Goal: Task Accomplishment & Management: Use online tool/utility

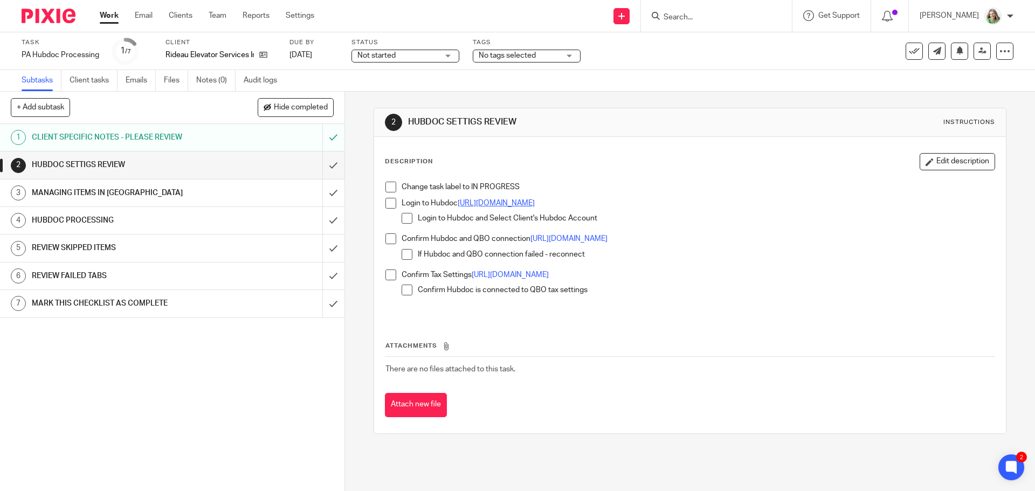
click at [518, 200] on link "https://app.hubdoc.com/login" at bounding box center [496, 204] width 77 height 8
click at [325, 162] on input "submit" at bounding box center [172, 165] width 345 height 27
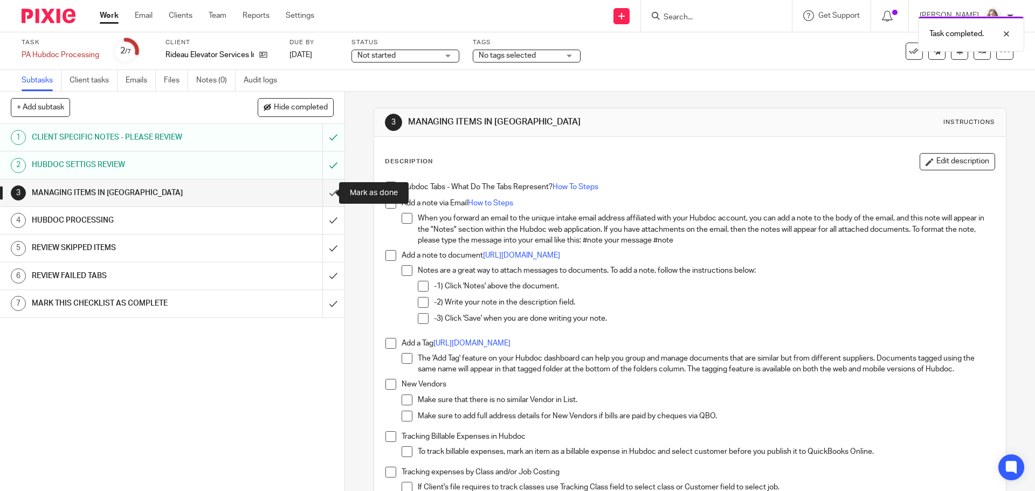
click at [317, 193] on input "submit" at bounding box center [172, 193] width 345 height 27
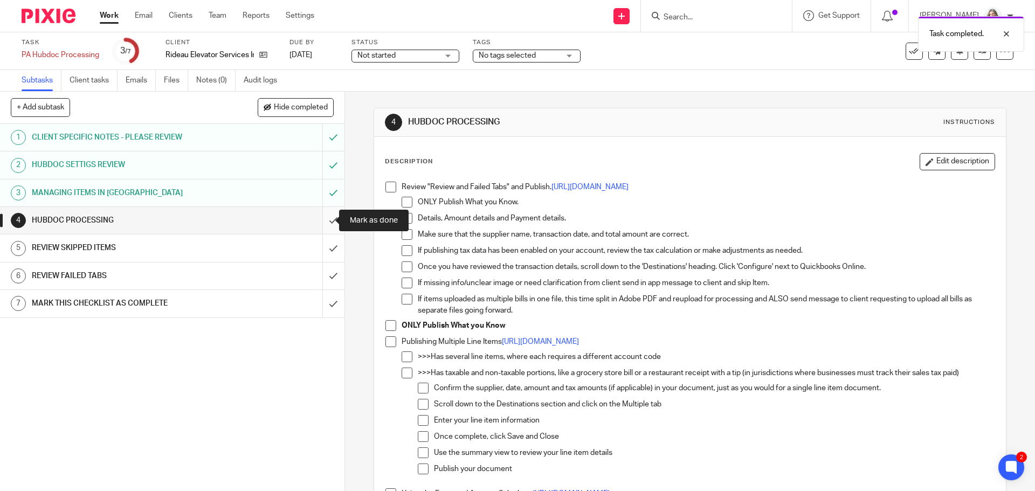
click at [319, 223] on input "submit" at bounding box center [172, 220] width 345 height 27
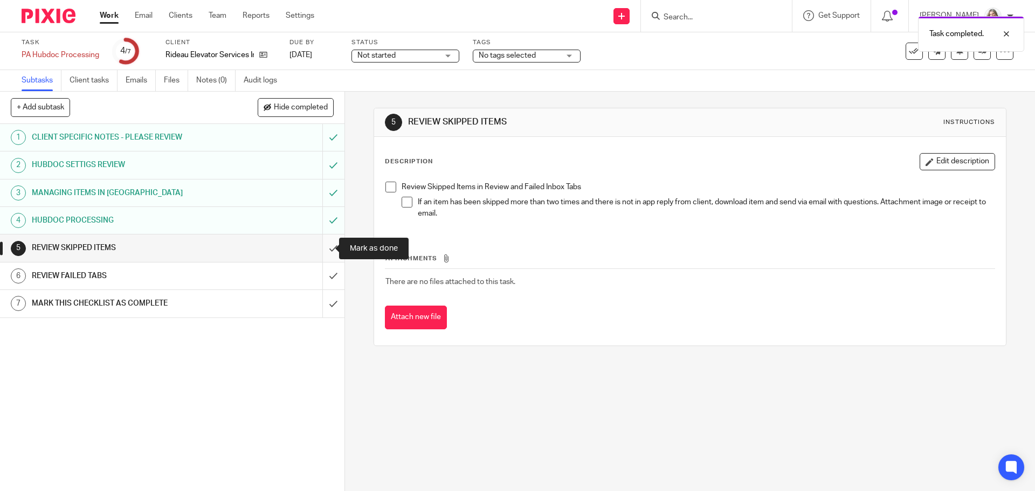
click at [322, 250] on input "submit" at bounding box center [172, 248] width 345 height 27
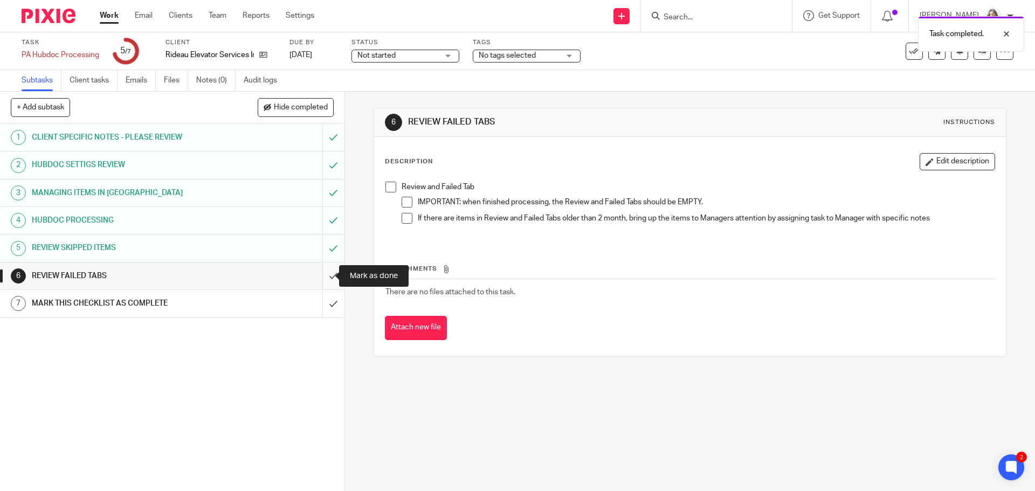
click at [321, 281] on input "submit" at bounding box center [172, 276] width 345 height 27
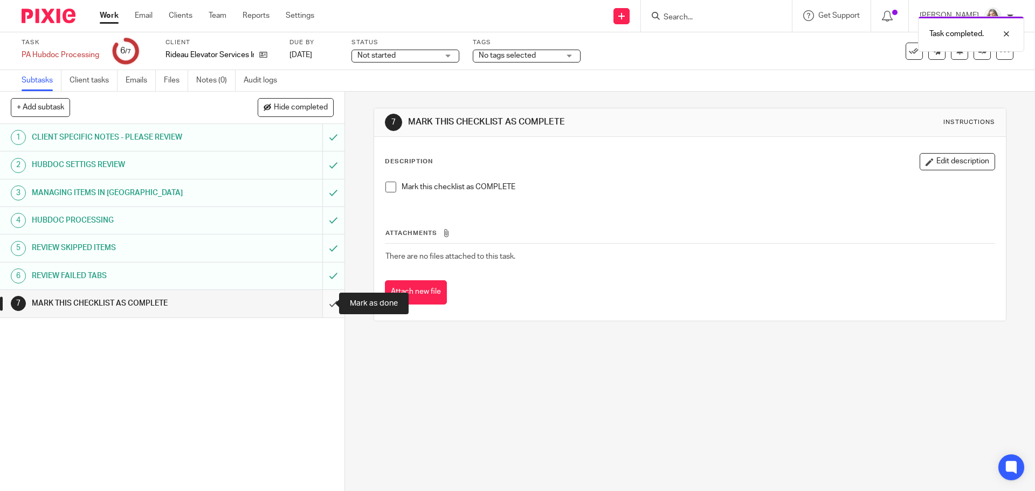
click at [317, 300] on input "submit" at bounding box center [172, 303] width 345 height 27
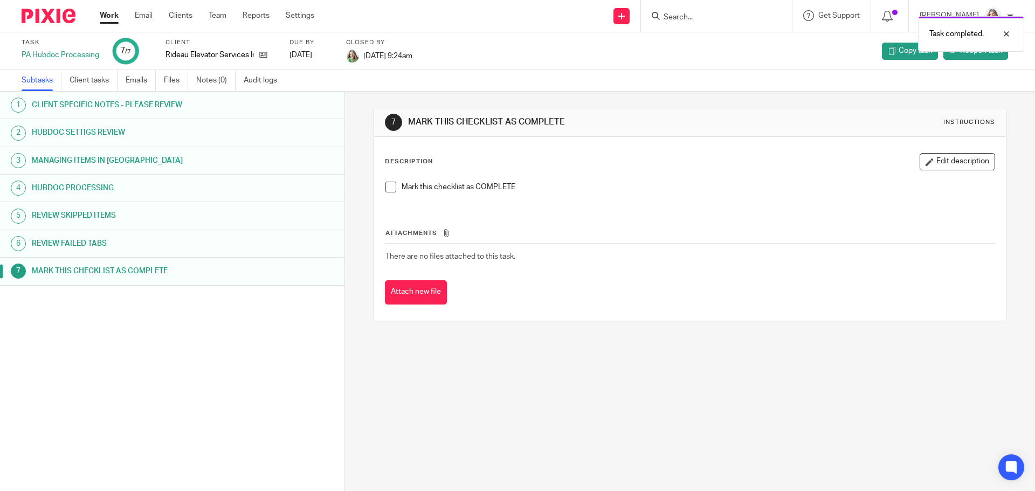
click at [108, 19] on link "Work" at bounding box center [109, 15] width 19 height 11
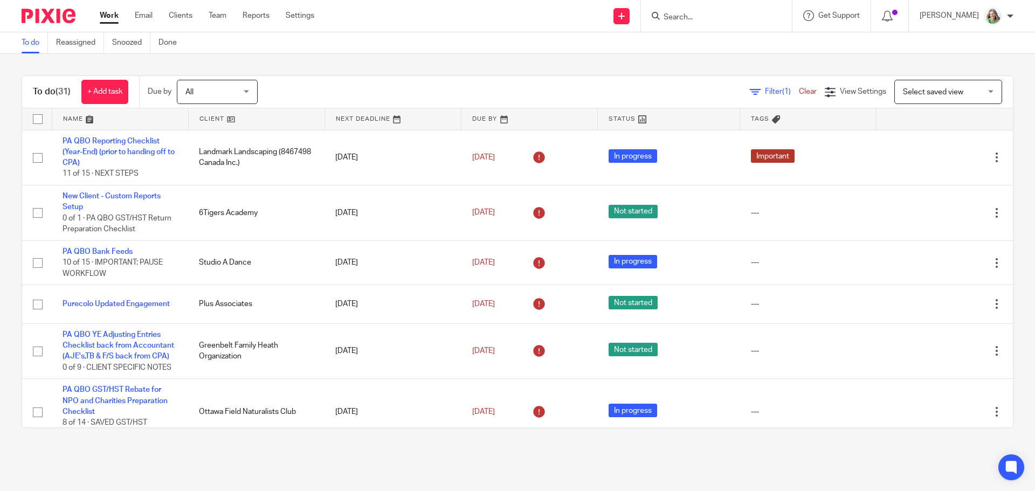
click at [968, 91] on div "Select saved view Select saved view" at bounding box center [949, 92] width 108 height 24
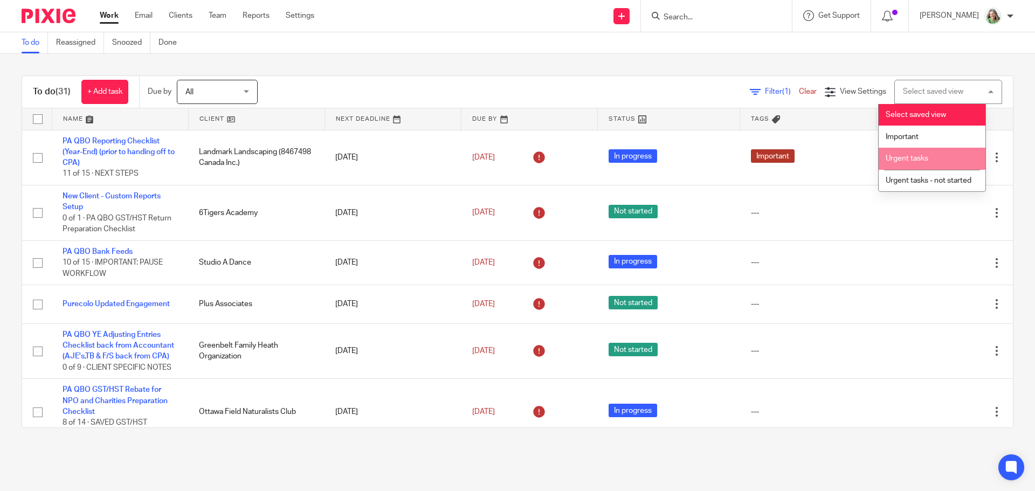
click at [905, 157] on span "Urgent tasks" at bounding box center [907, 159] width 43 height 8
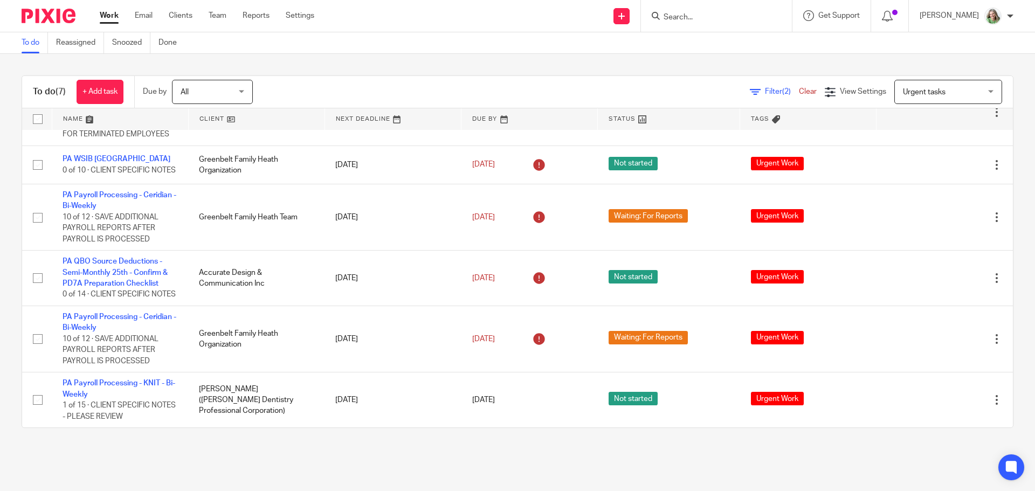
scroll to position [123, 0]
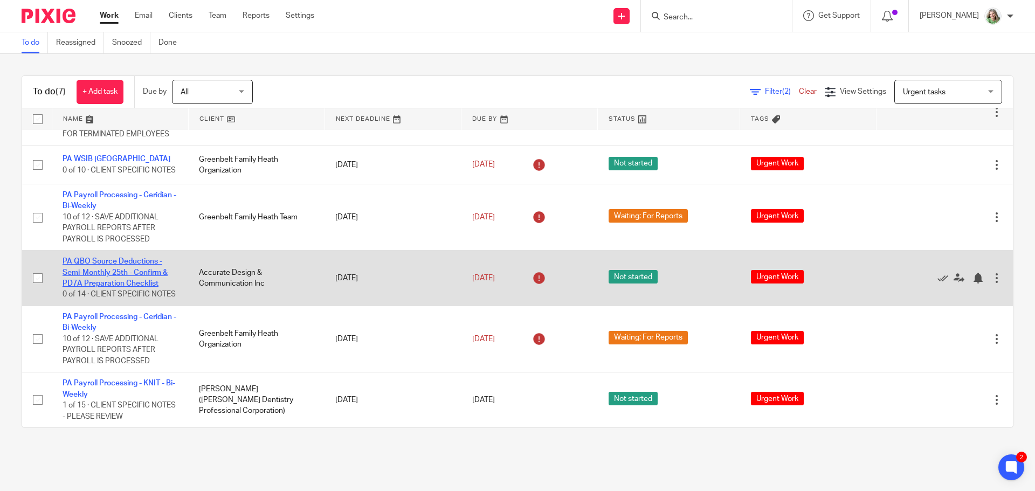
click at [108, 261] on link "PA QBO Source Deductions - Semi-Monthly 25th - Confirm & PD7A Preparation Check…" at bounding box center [115, 273] width 105 height 30
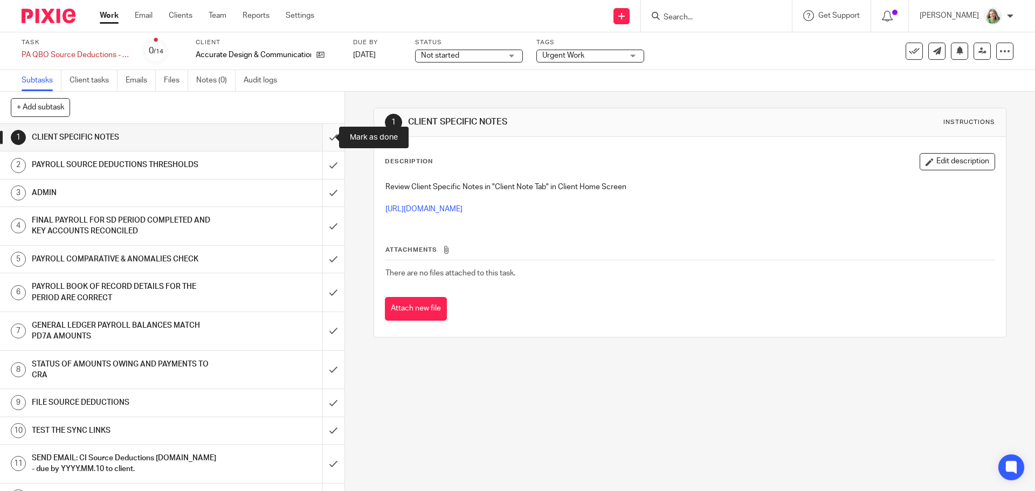
click at [326, 134] on input "submit" at bounding box center [172, 137] width 345 height 27
